Goal: Task Accomplishment & Management: Use online tool/utility

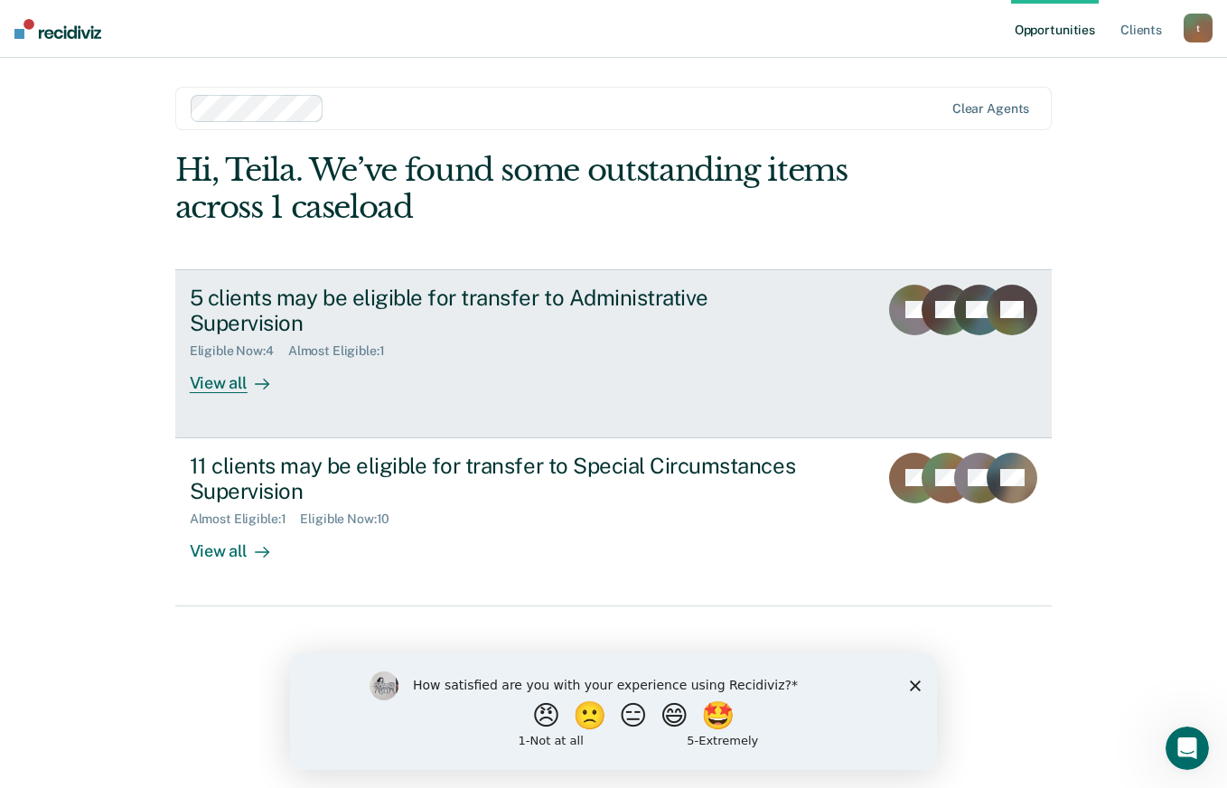
click at [220, 379] on div "View all" at bounding box center [240, 376] width 101 height 35
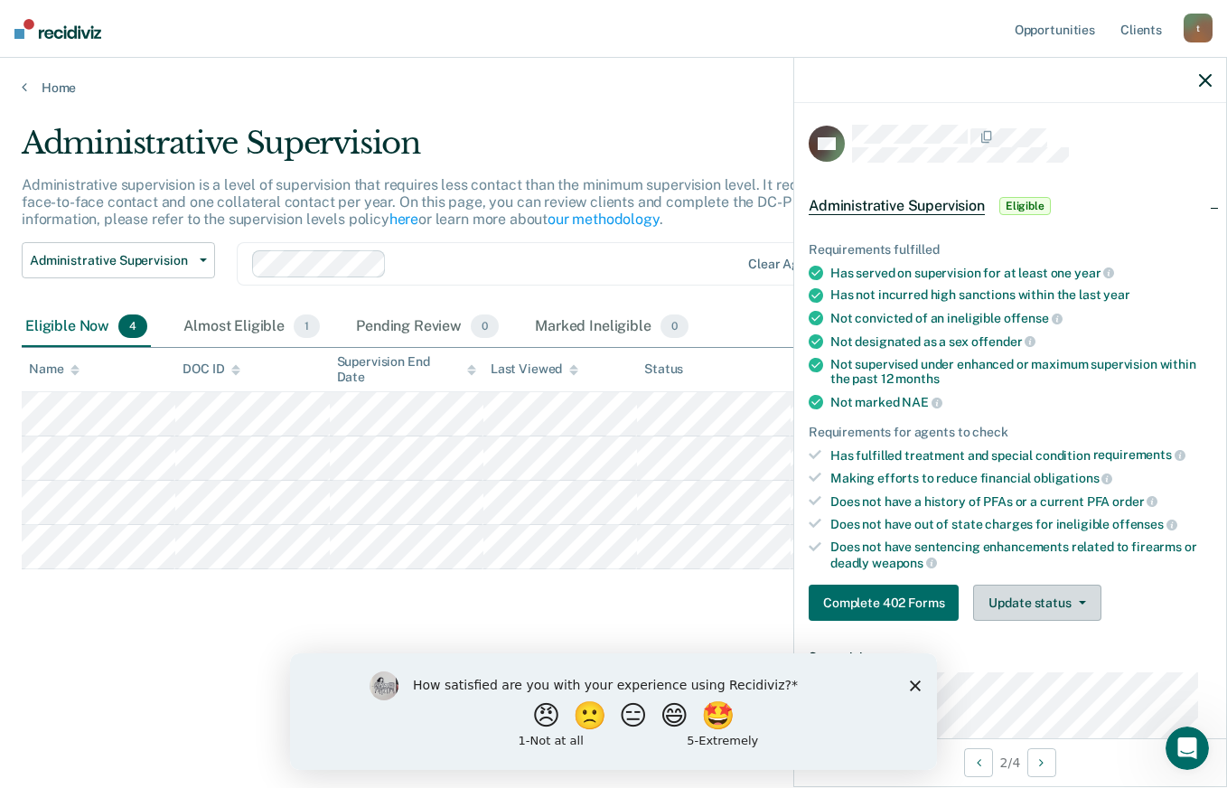
click at [1087, 599] on button "Update status" at bounding box center [1036, 603] width 127 height 36
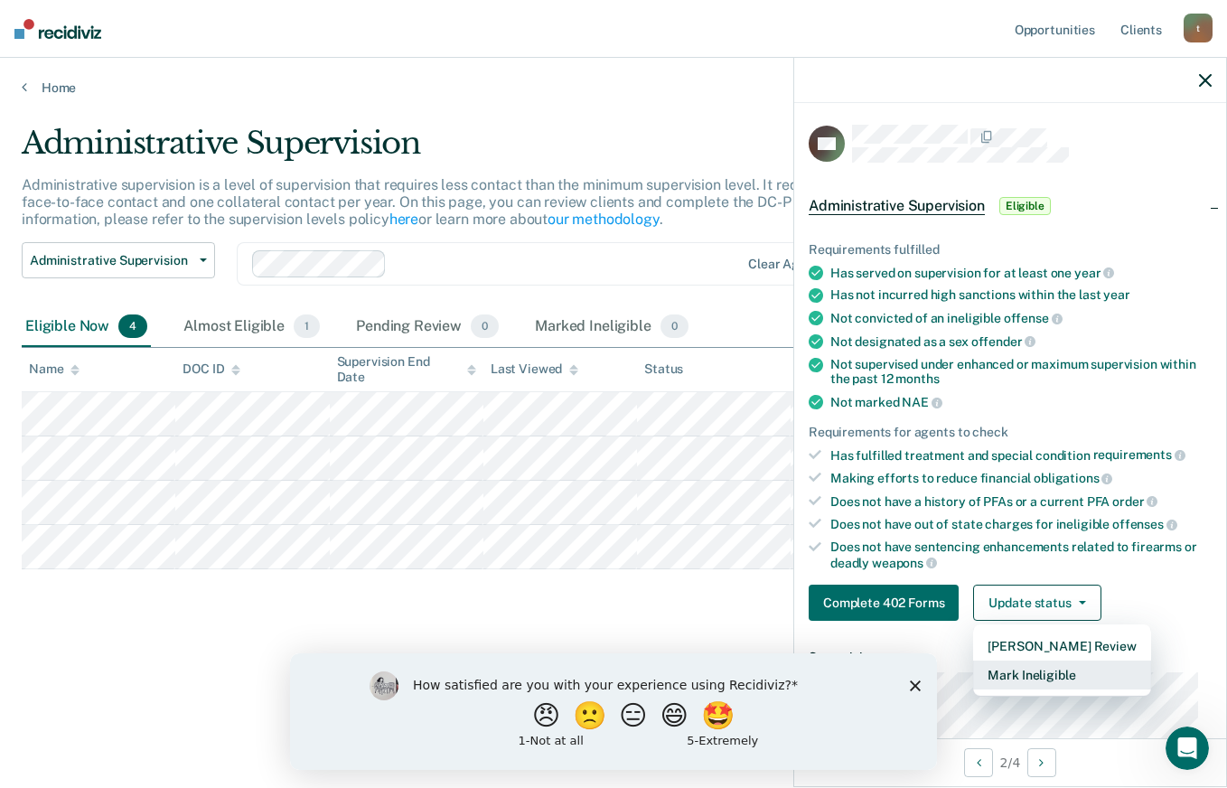
click at [1112, 663] on button "Mark Ineligible" at bounding box center [1061, 674] width 177 height 29
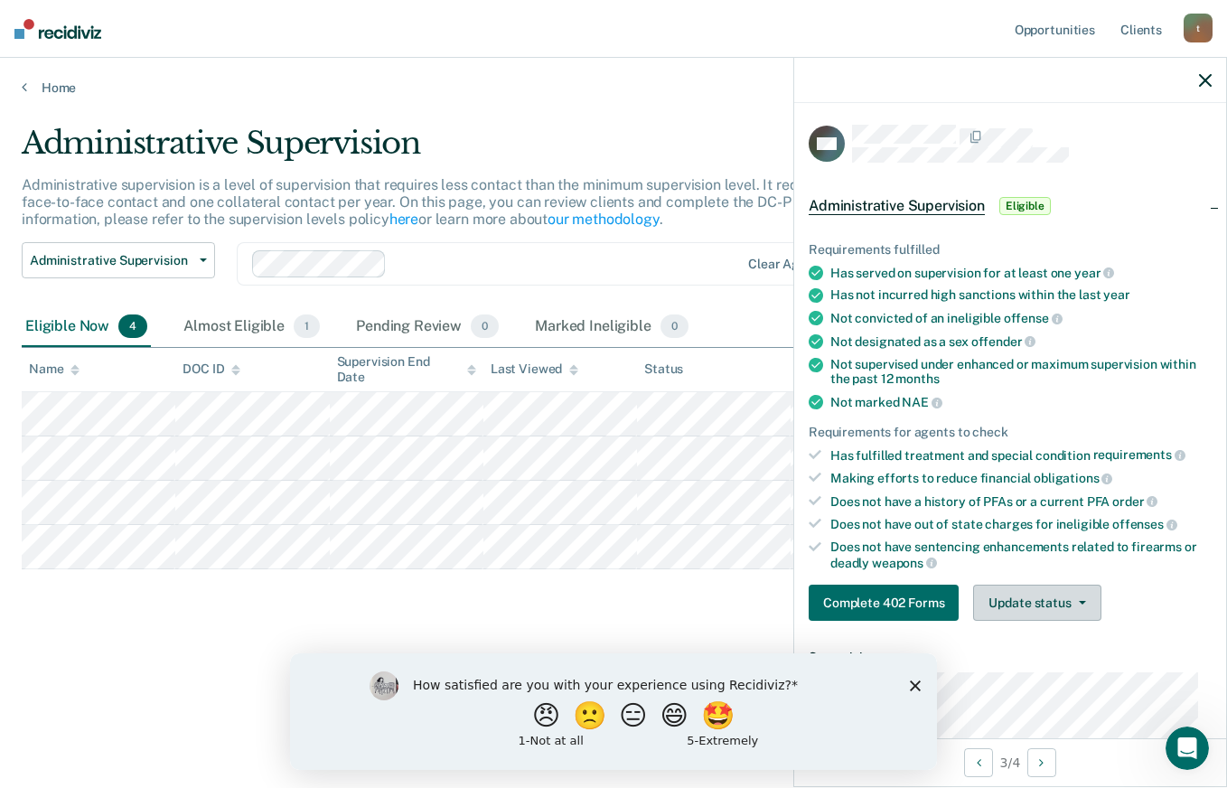
click at [1011, 594] on button "Update status" at bounding box center [1036, 603] width 127 height 36
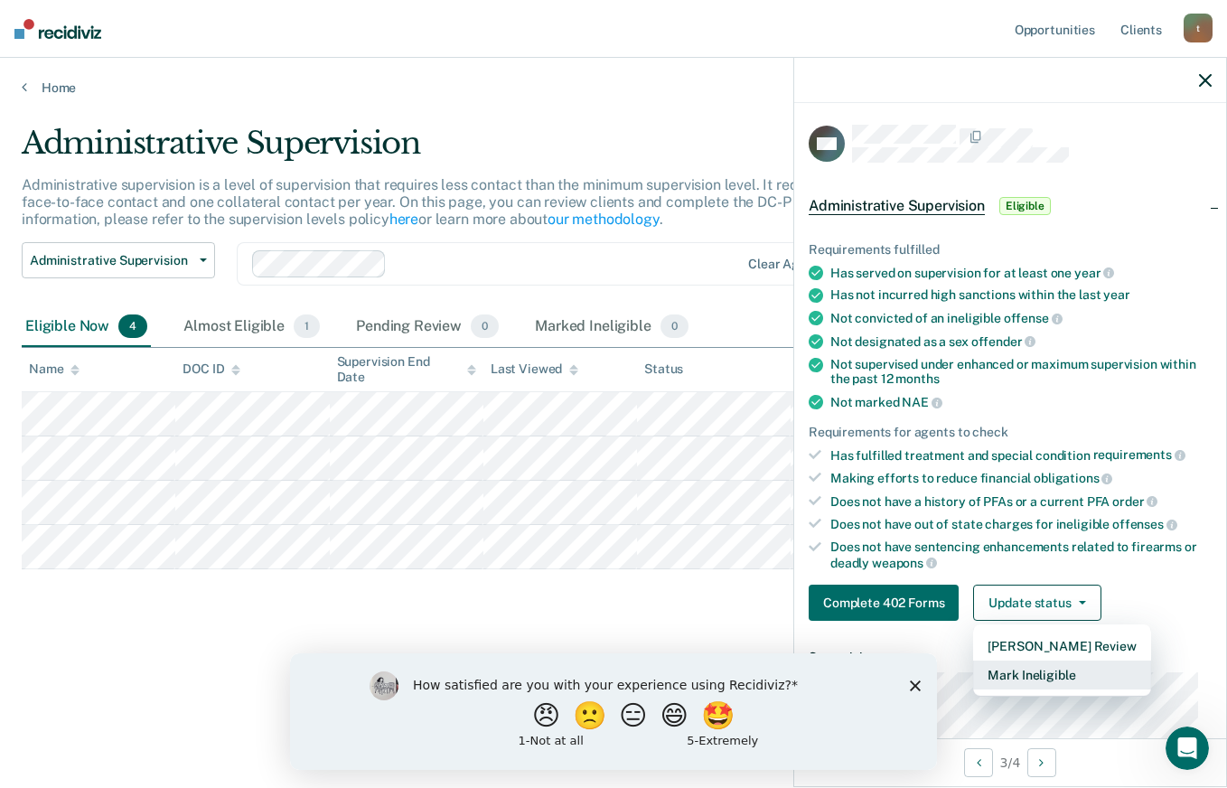
click at [1045, 672] on button "Mark Ineligible" at bounding box center [1061, 674] width 177 height 29
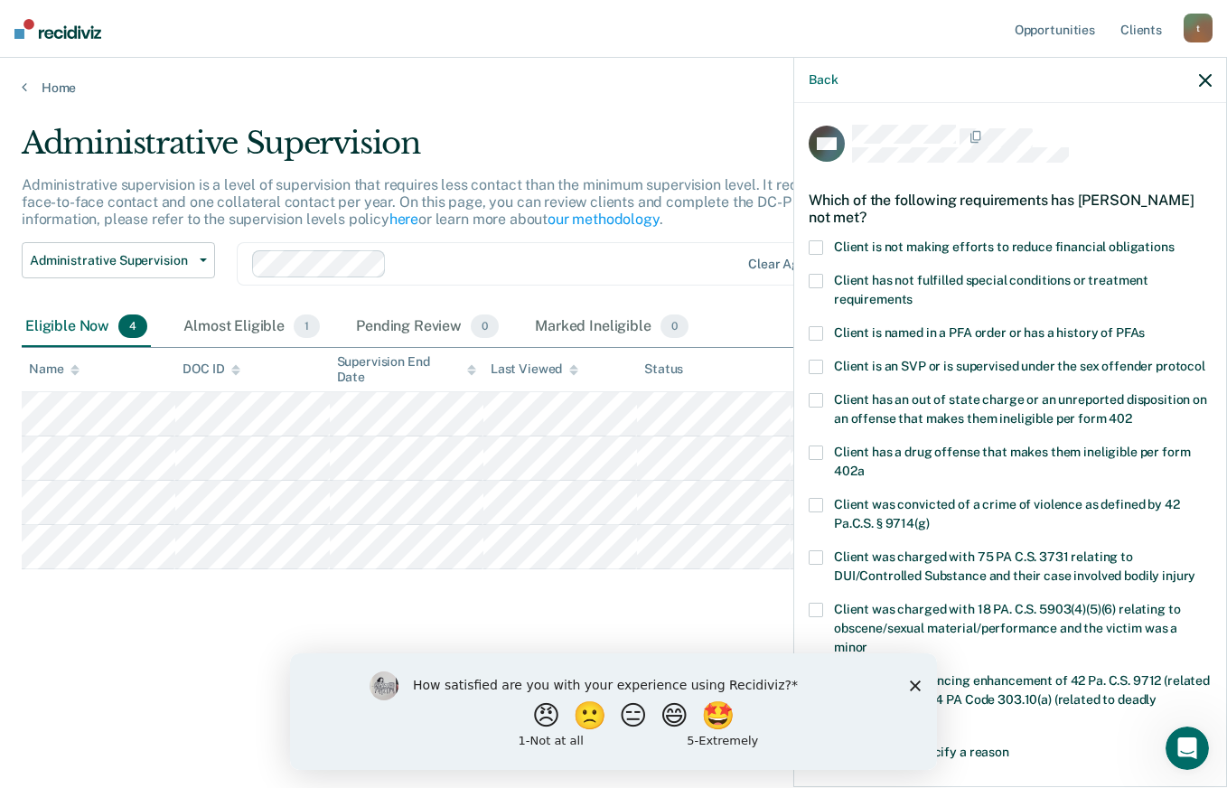
click at [1200, 75] on icon "button" at bounding box center [1205, 80] width 13 height 13
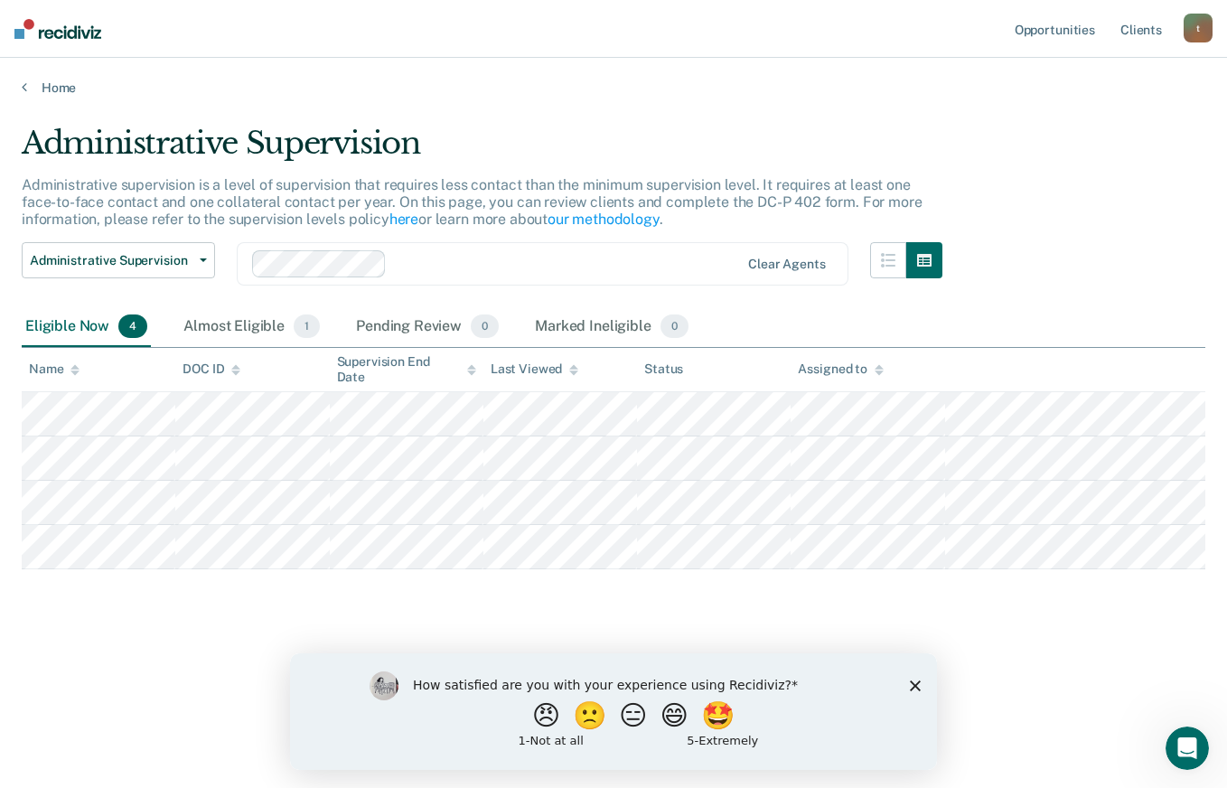
click at [923, 686] on div "How satisfied are you with your experience using Recidiviz? 😠 🙁 😑 😄 🤩 1 - Not a…" at bounding box center [613, 710] width 647 height 117
click at [912, 687] on polygon "Close survey" at bounding box center [915, 684] width 11 height 11
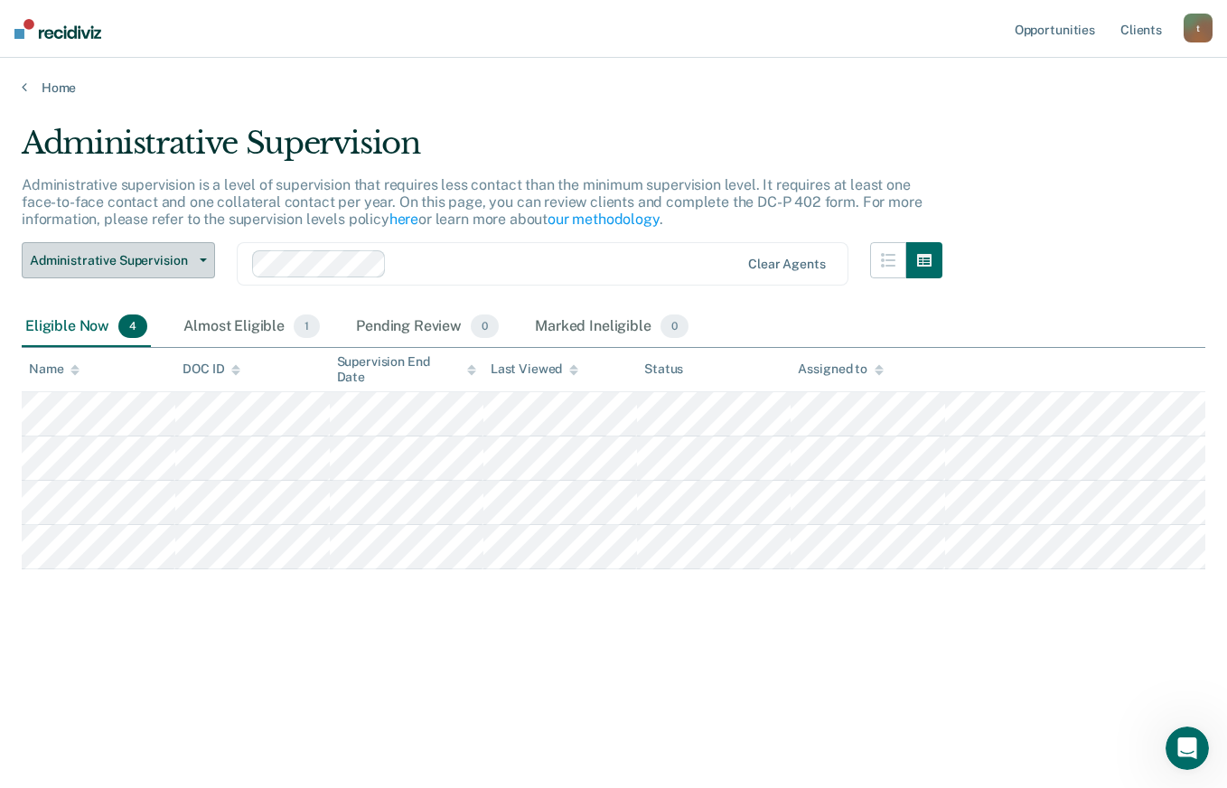
click at [200, 264] on button "Administrative Supervision" at bounding box center [118, 260] width 193 height 36
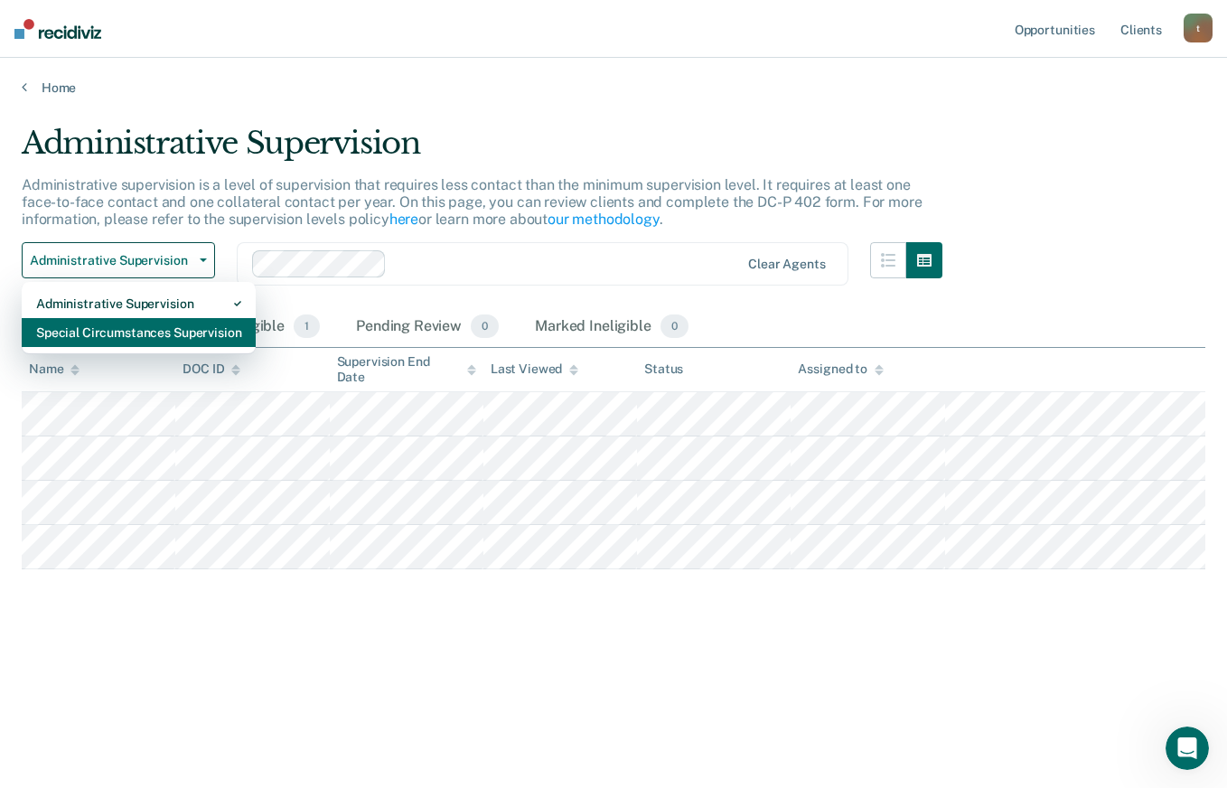
click at [182, 338] on div "Special Circumstances Supervision" at bounding box center [138, 332] width 205 height 29
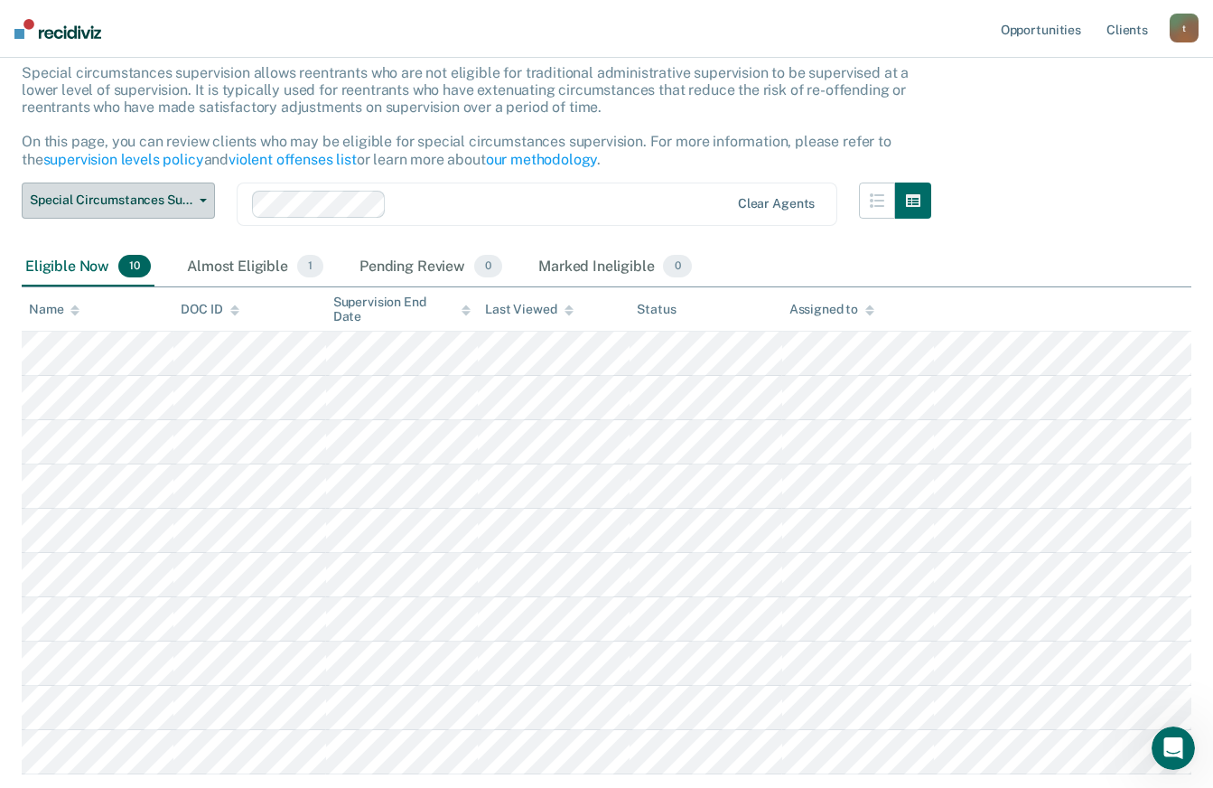
scroll to position [228, 0]
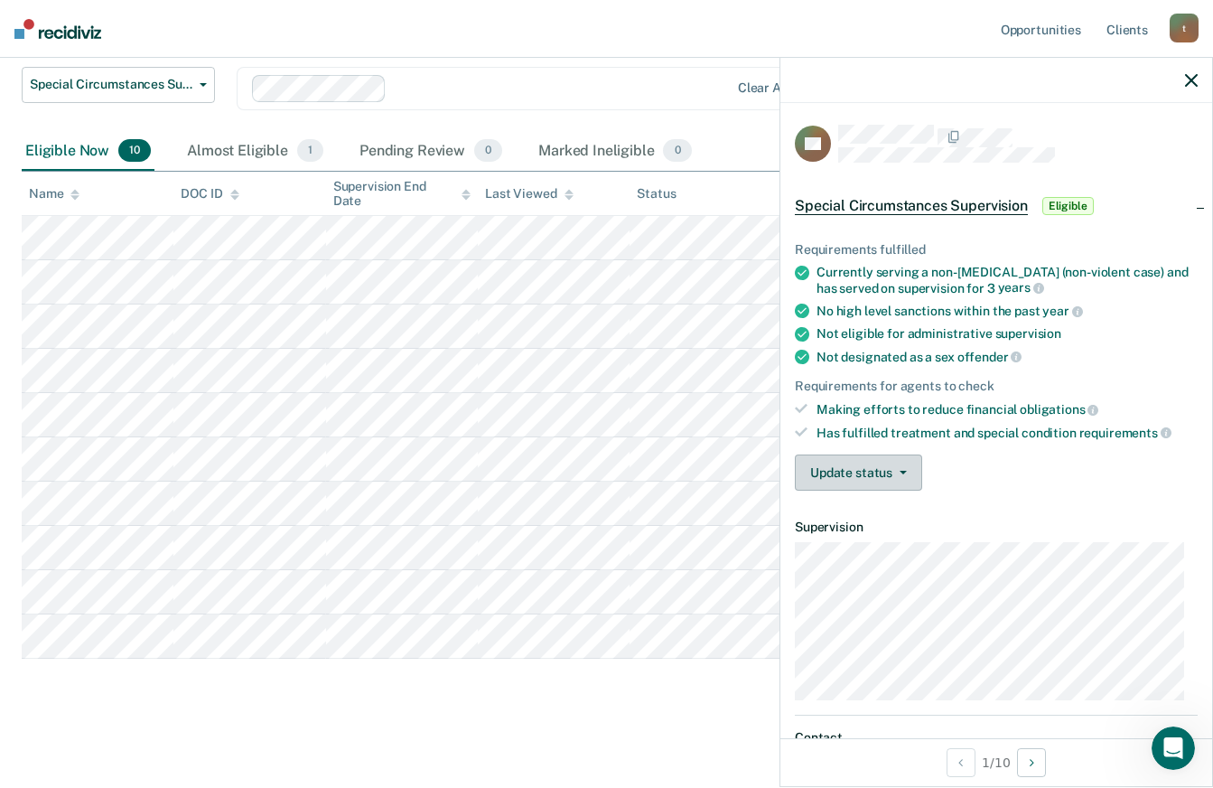
click at [898, 474] on button "Update status" at bounding box center [858, 472] width 127 height 36
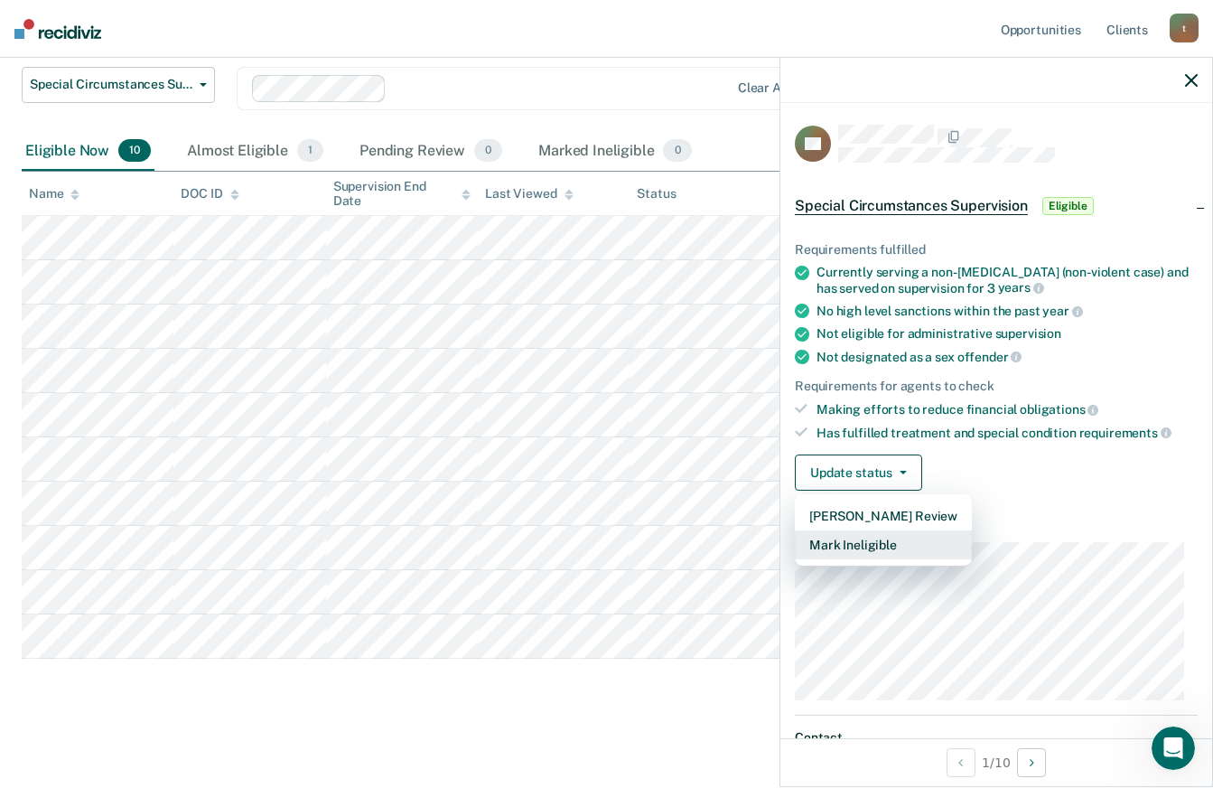
click at [898, 534] on button "Mark Ineligible" at bounding box center [883, 544] width 177 height 29
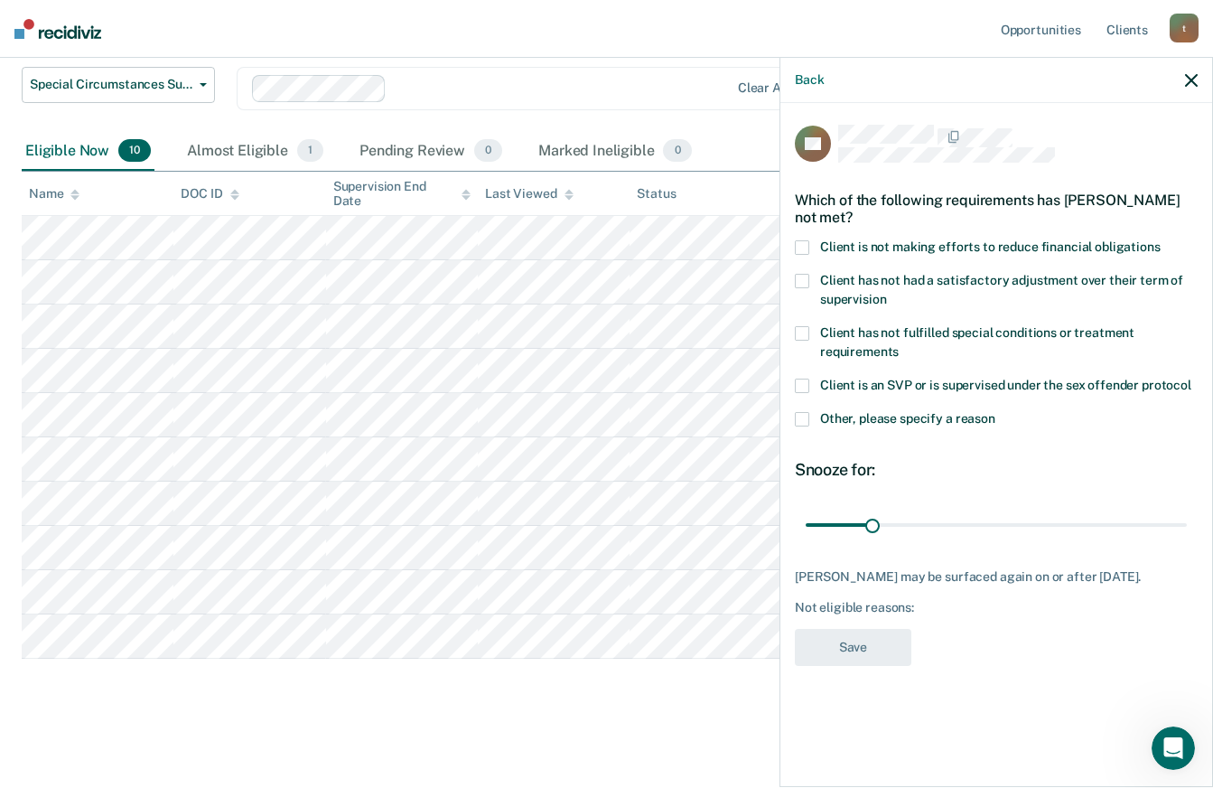
click at [811, 242] on label "Client is not making efforts to reduce financial obligations" at bounding box center [996, 249] width 403 height 19
click at [1161, 240] on input "Client is not making efforts to reduce financial obligations" at bounding box center [1161, 240] width 0 height 0
click at [865, 639] on button "Save" at bounding box center [853, 647] width 117 height 37
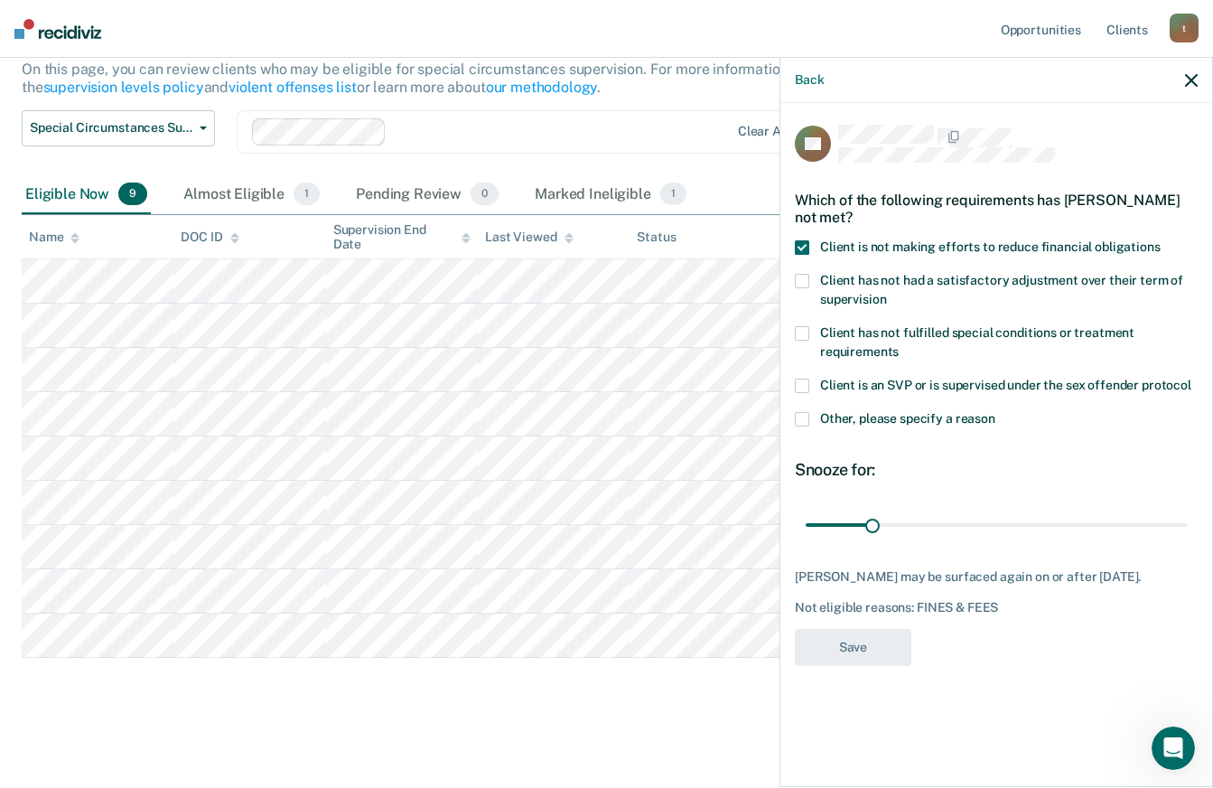
scroll to position [183, 0]
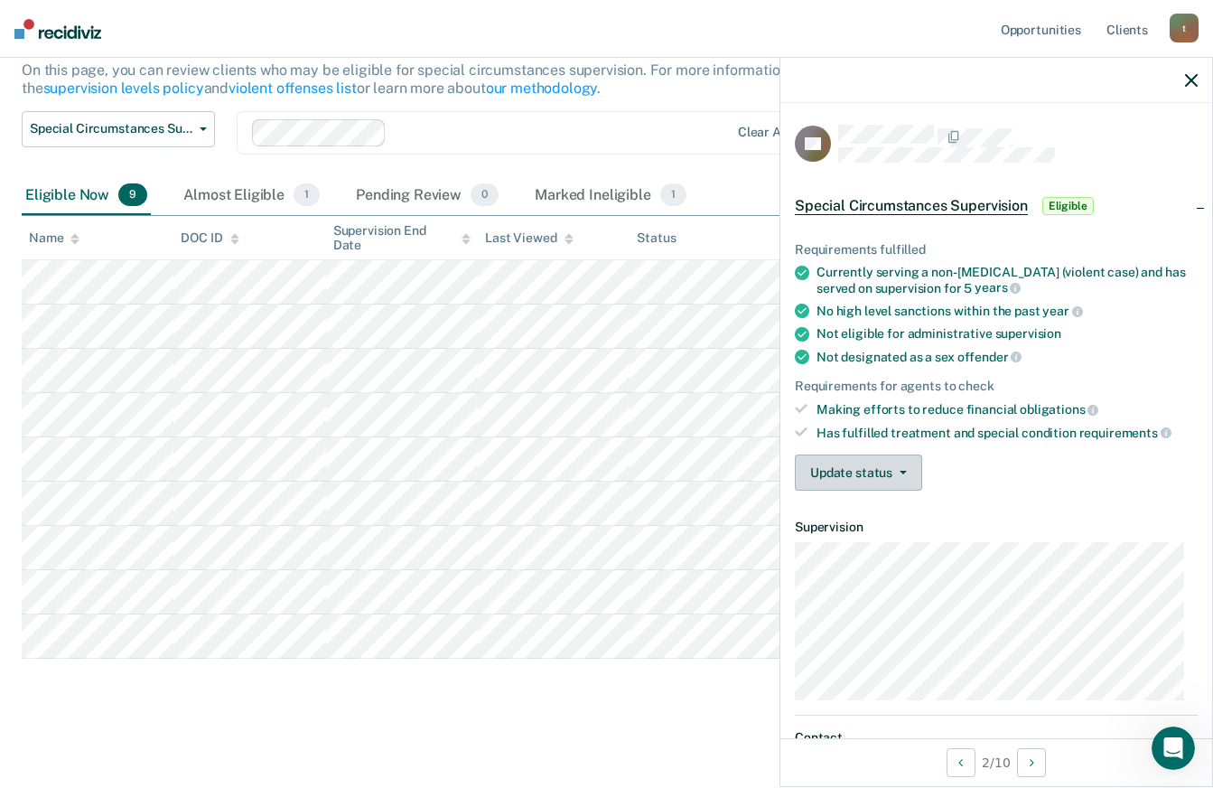
click at [847, 470] on button "Update status" at bounding box center [858, 472] width 127 height 36
click at [1071, 201] on span "Eligible" at bounding box center [1068, 206] width 51 height 18
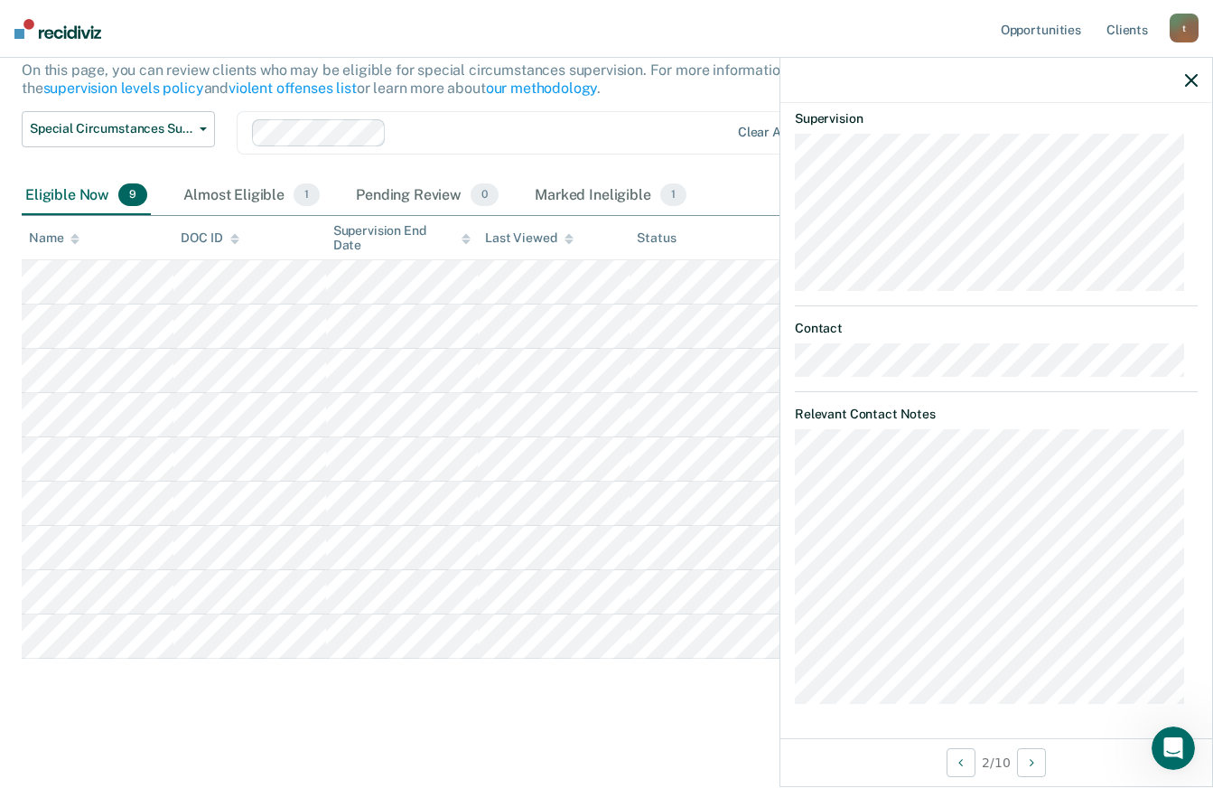
scroll to position [0, 0]
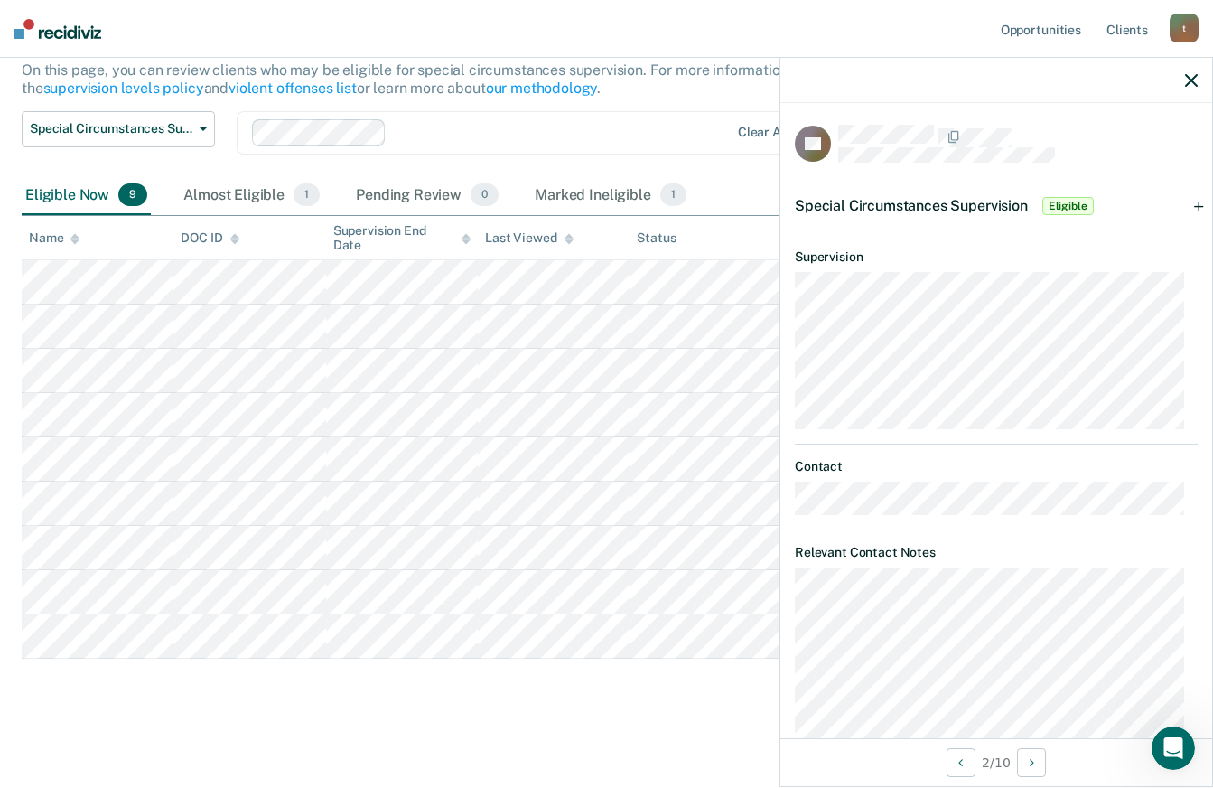
click at [1063, 205] on span "Eligible" at bounding box center [1068, 206] width 51 height 18
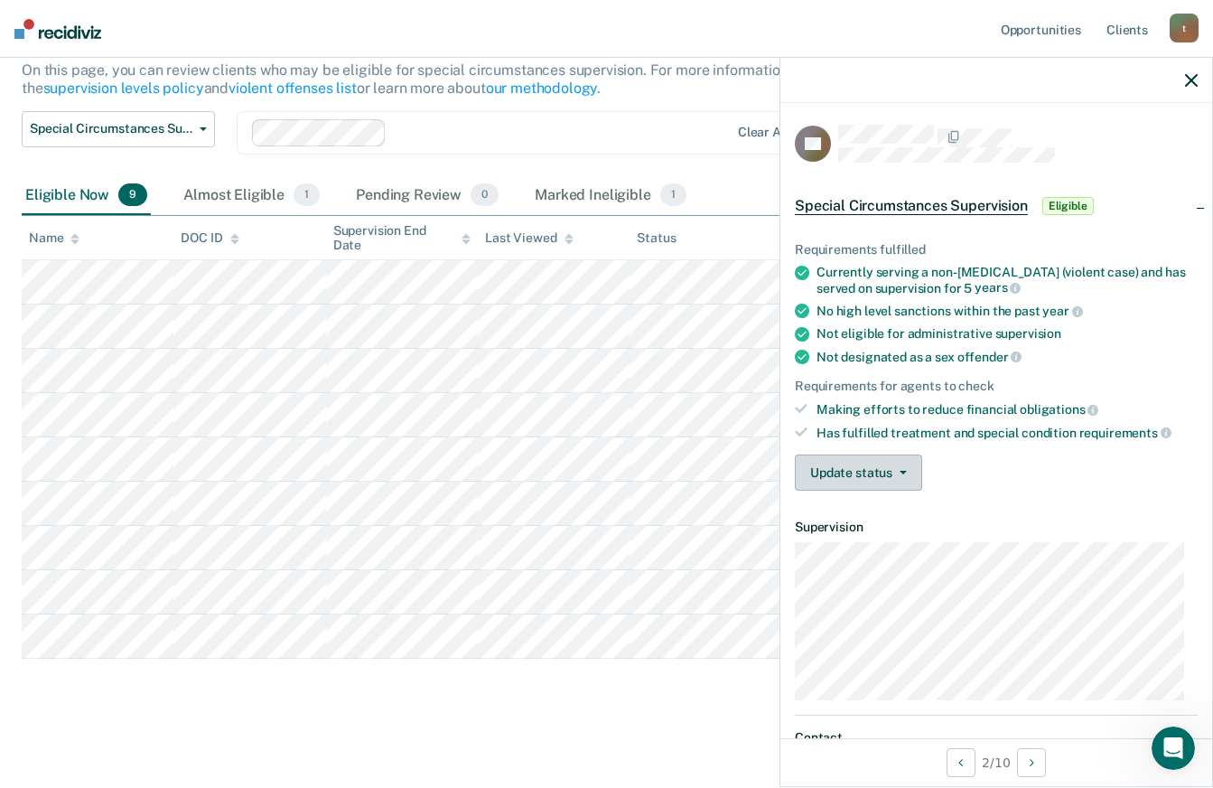
click at [863, 478] on button "Update status" at bounding box center [858, 472] width 127 height 36
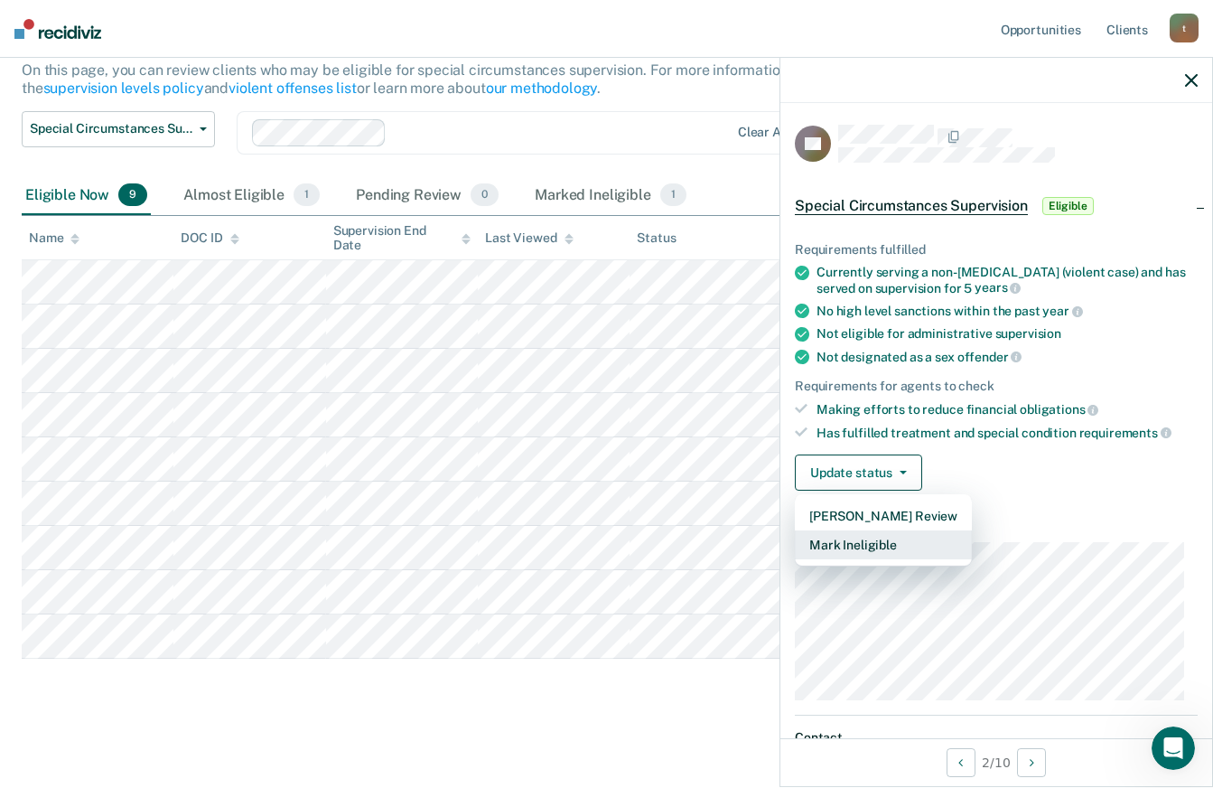
click at [871, 547] on button "Mark Ineligible" at bounding box center [883, 544] width 177 height 29
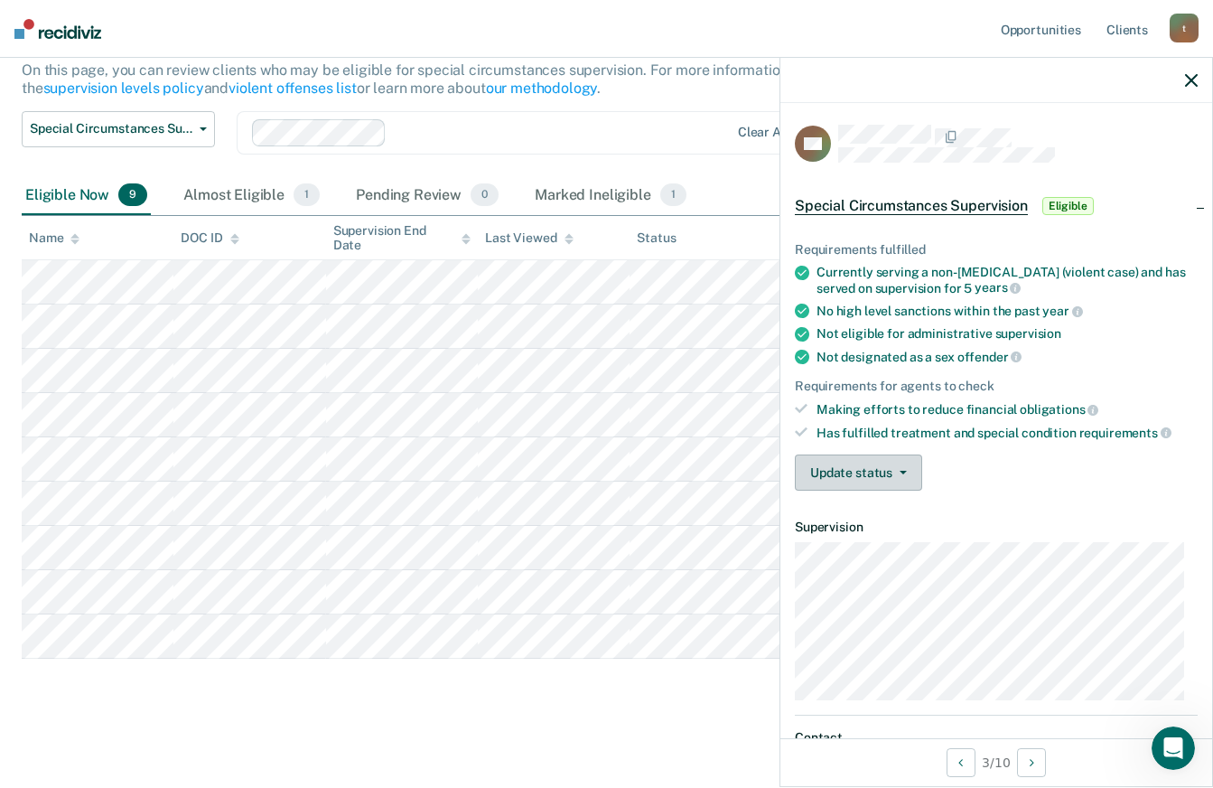
click at [875, 476] on button "Update status" at bounding box center [858, 472] width 127 height 36
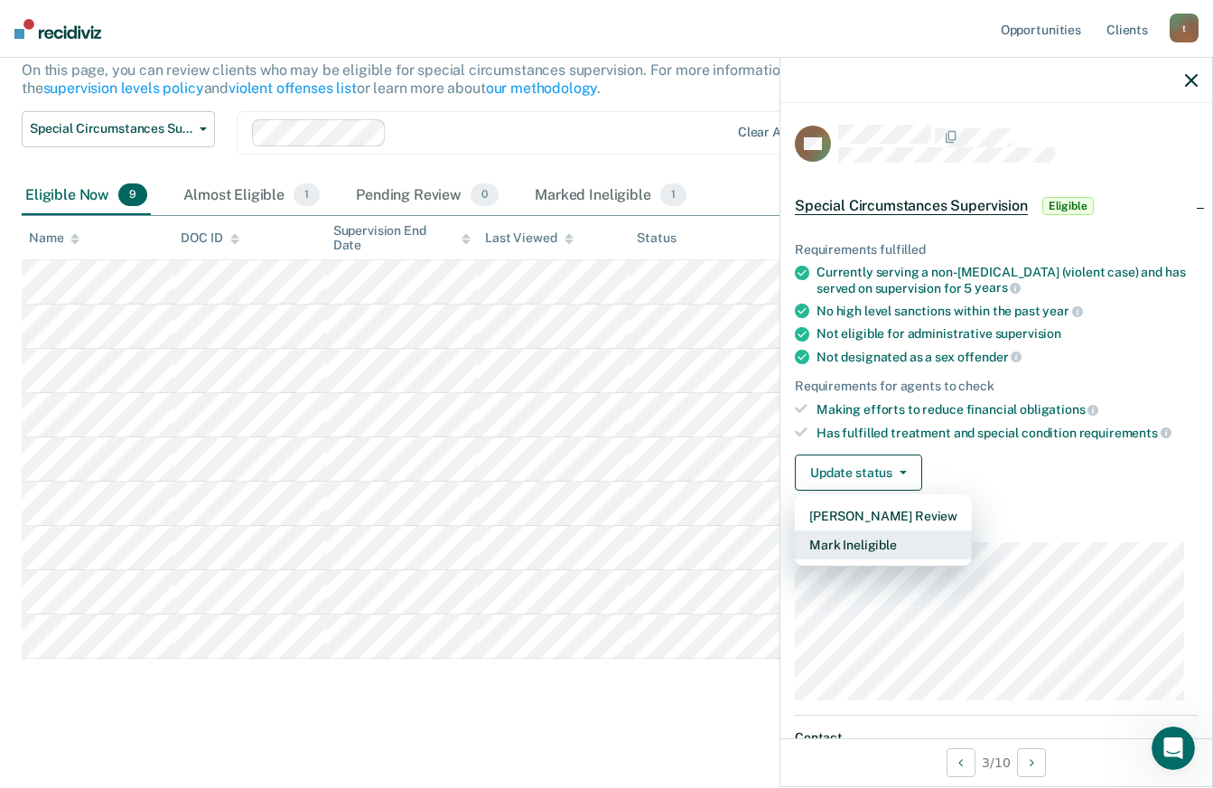
click at [866, 545] on button "Mark Ineligible" at bounding box center [883, 544] width 177 height 29
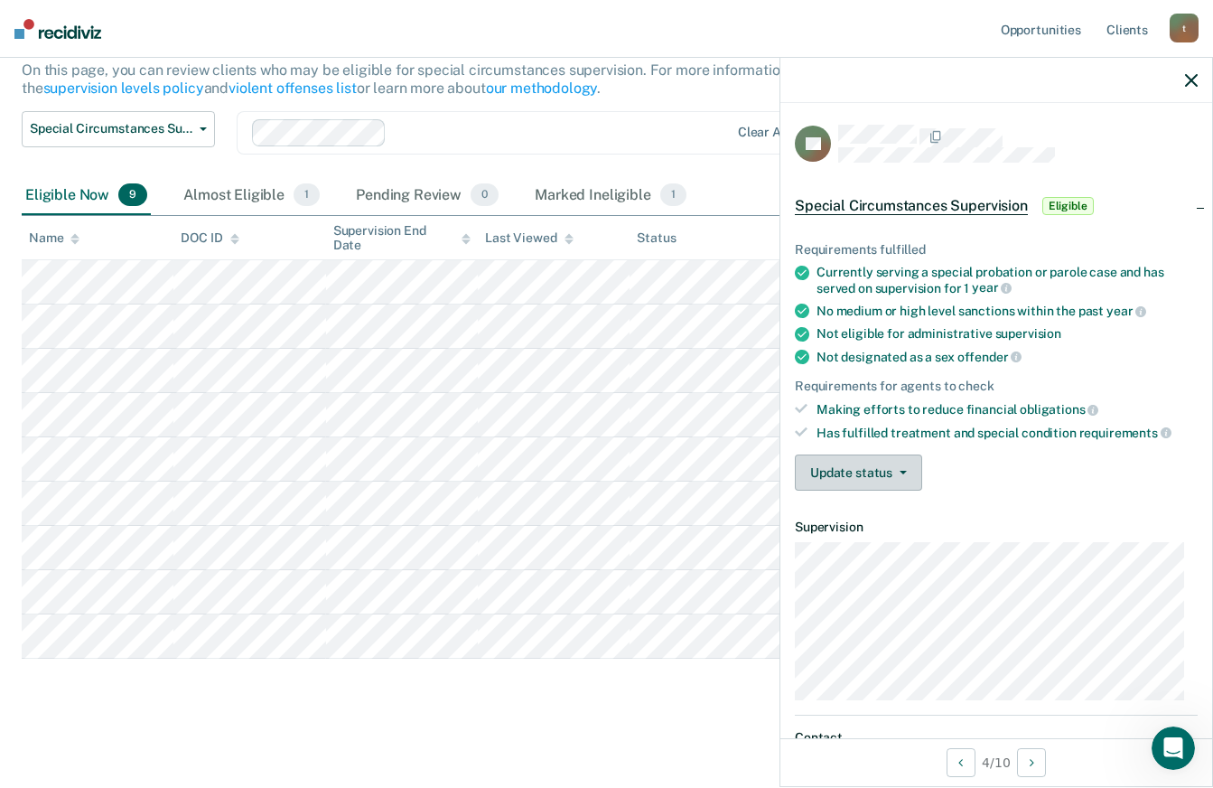
click at [898, 483] on button "Update status" at bounding box center [858, 472] width 127 height 36
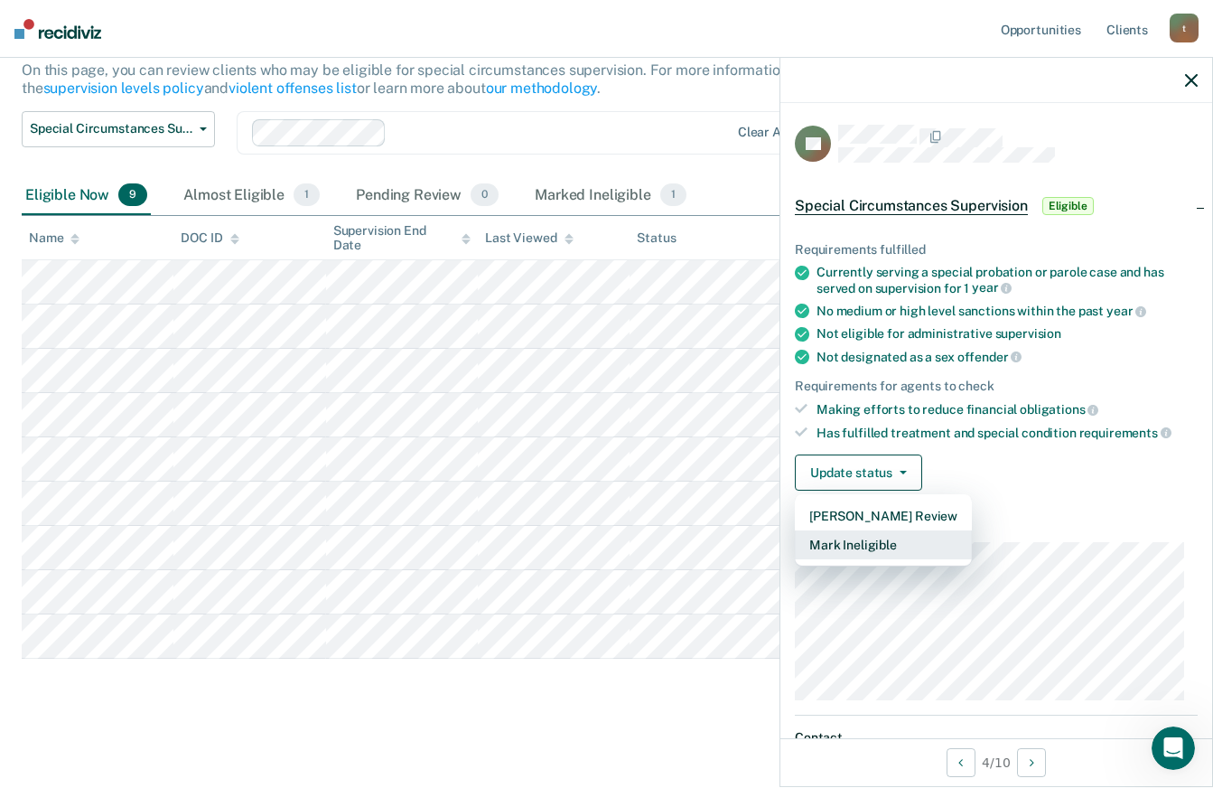
click at [874, 544] on button "Mark Ineligible" at bounding box center [883, 544] width 177 height 29
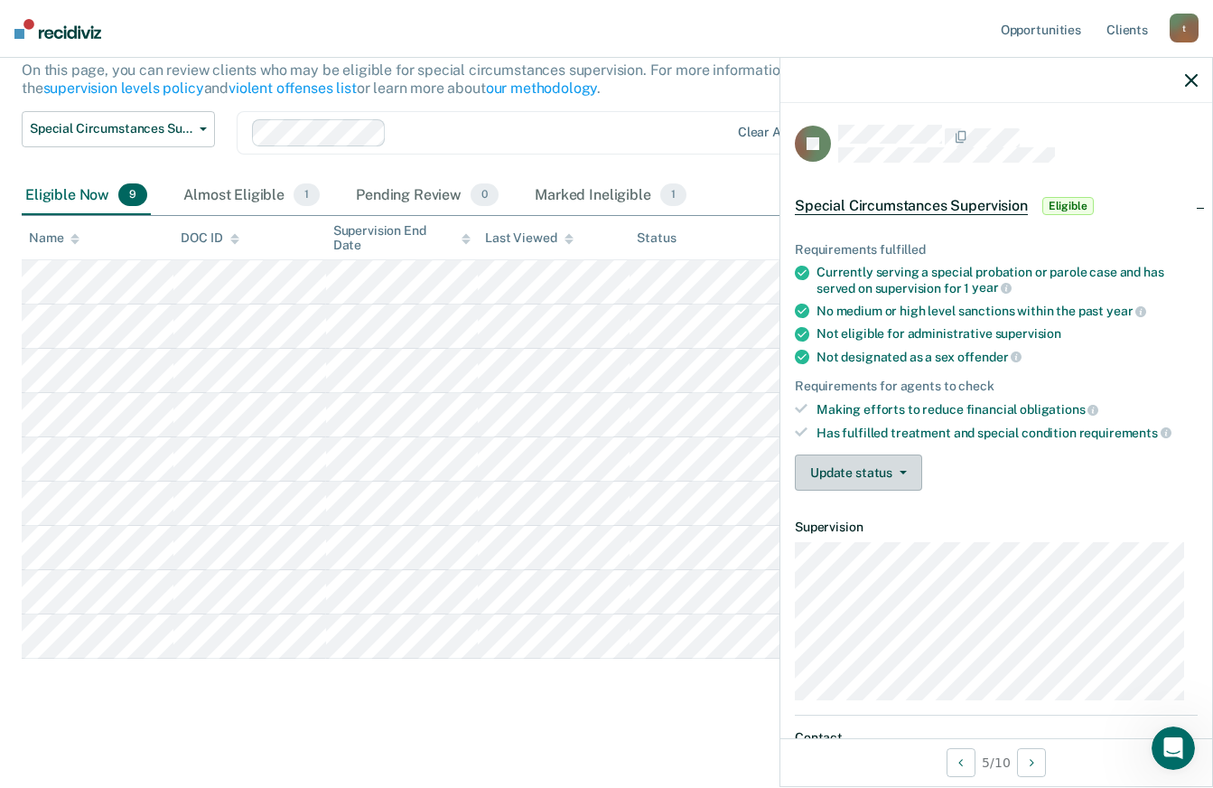
click at [886, 467] on button "Update status" at bounding box center [858, 472] width 127 height 36
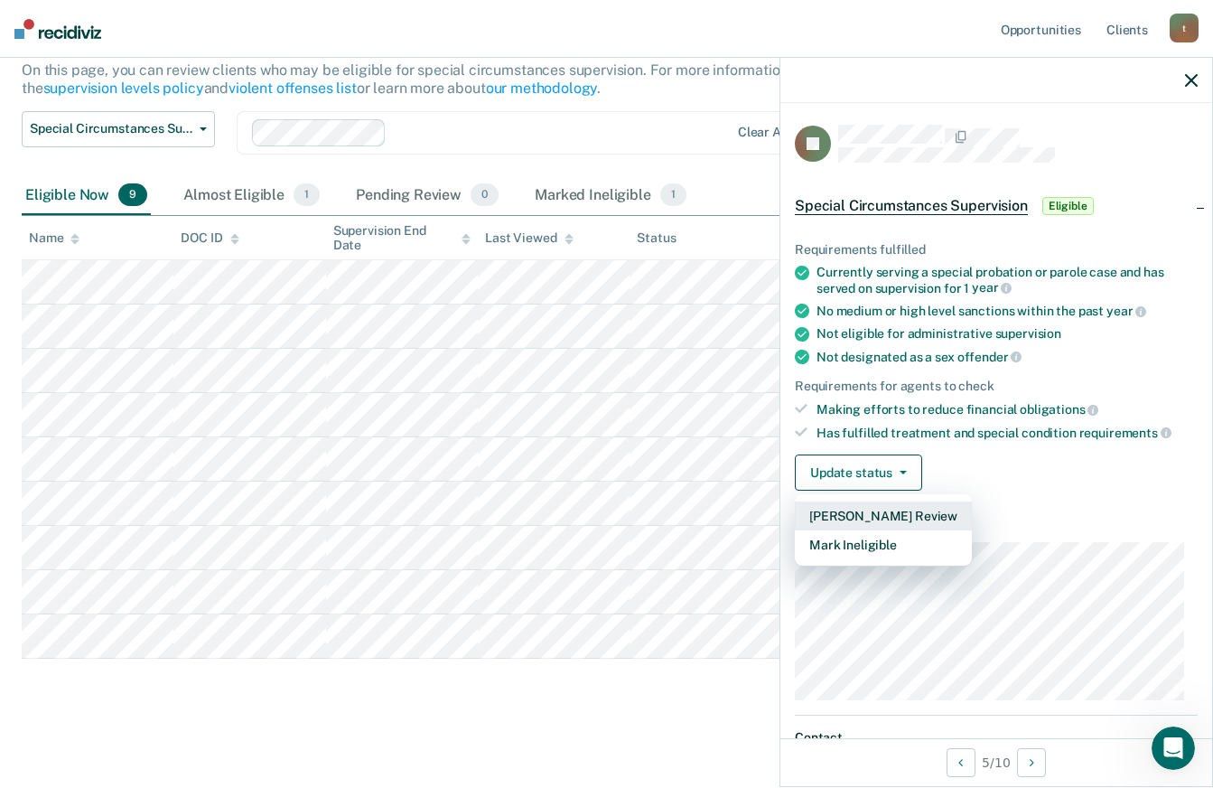
click at [909, 514] on button "[PERSON_NAME] Review" at bounding box center [883, 515] width 177 height 29
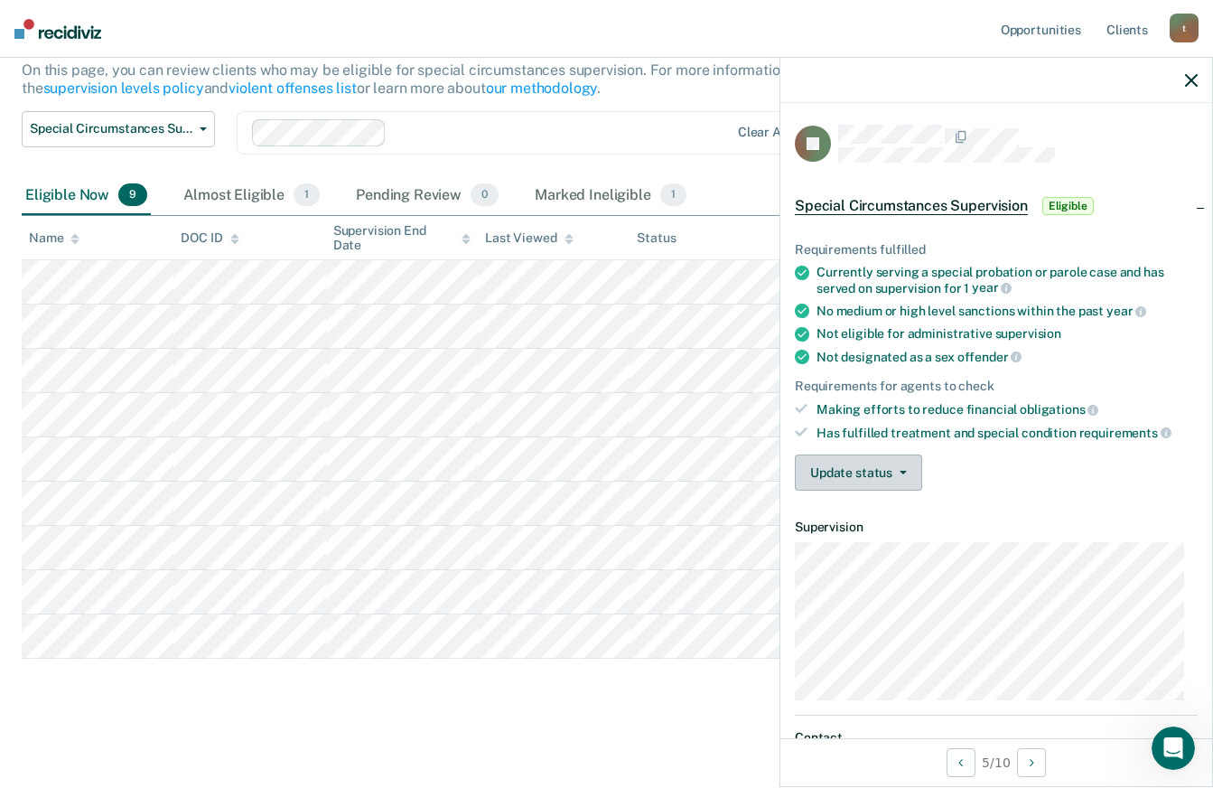
scroll to position [139, 0]
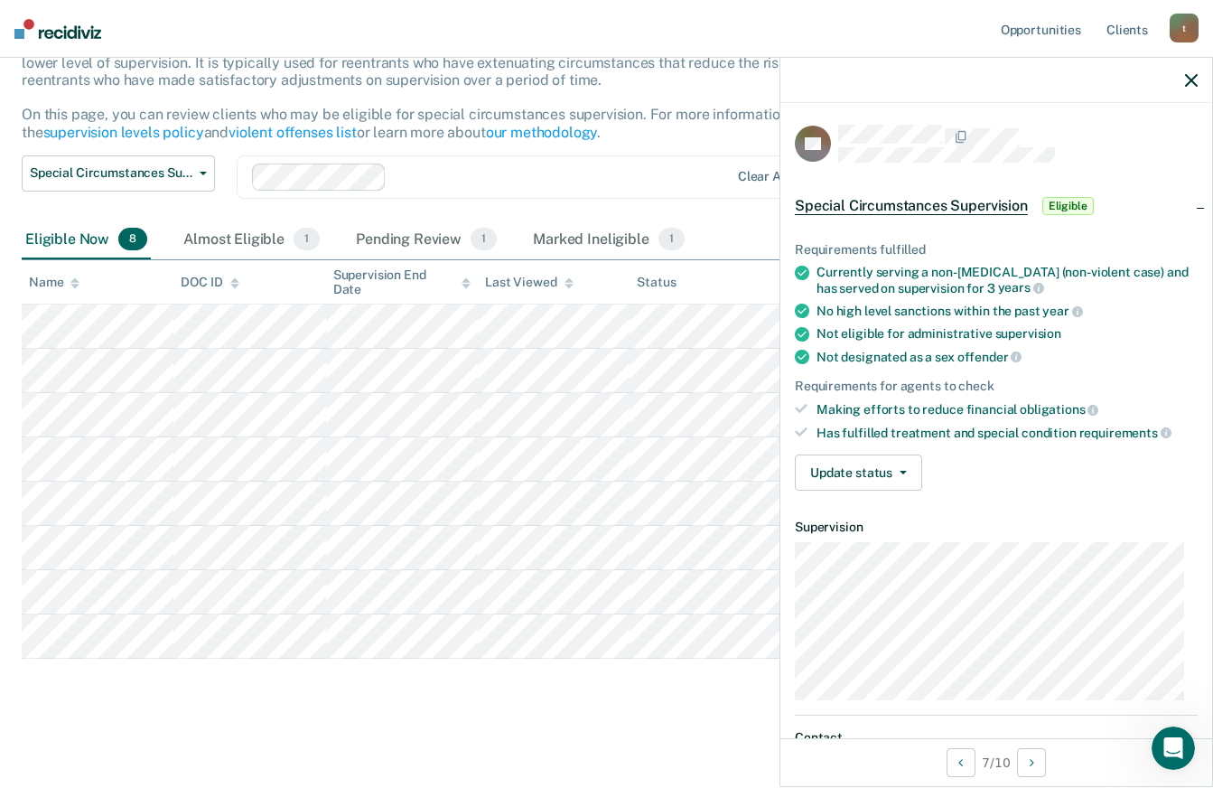
drag, startPoint x: 305, startPoint y: 62, endPoint x: 694, endPoint y: 17, distance: 391.1
click at [694, 17] on nav "Opportunities Client s [EMAIL_ADDRESS][DOMAIN_NAME] t Profile How it works Log …" at bounding box center [606, 29] width 1213 height 58
